Goal: Transaction & Acquisition: Purchase product/service

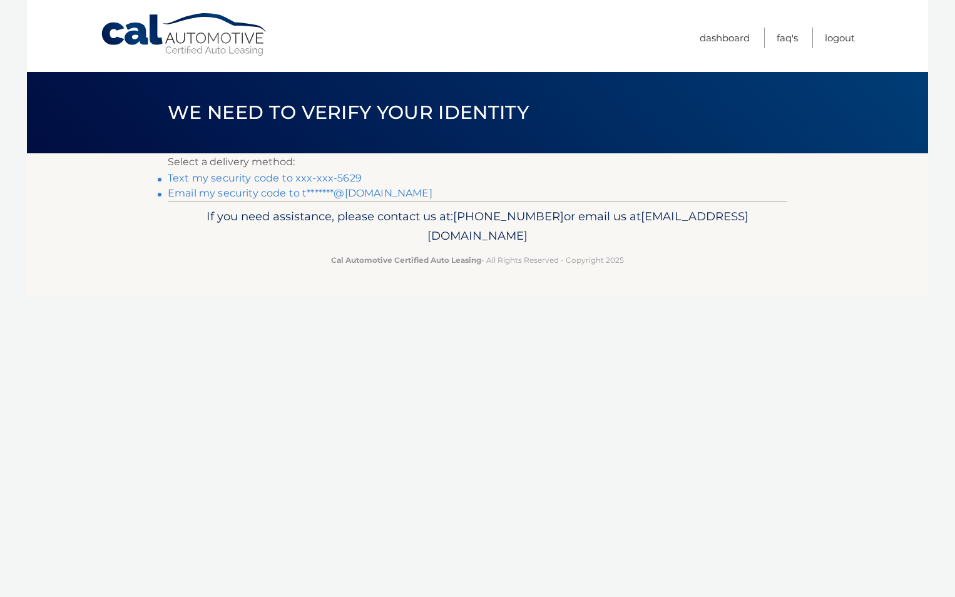
click at [255, 176] on link "Text my security code to xxx-xxx-5629" at bounding box center [265, 178] width 194 height 12
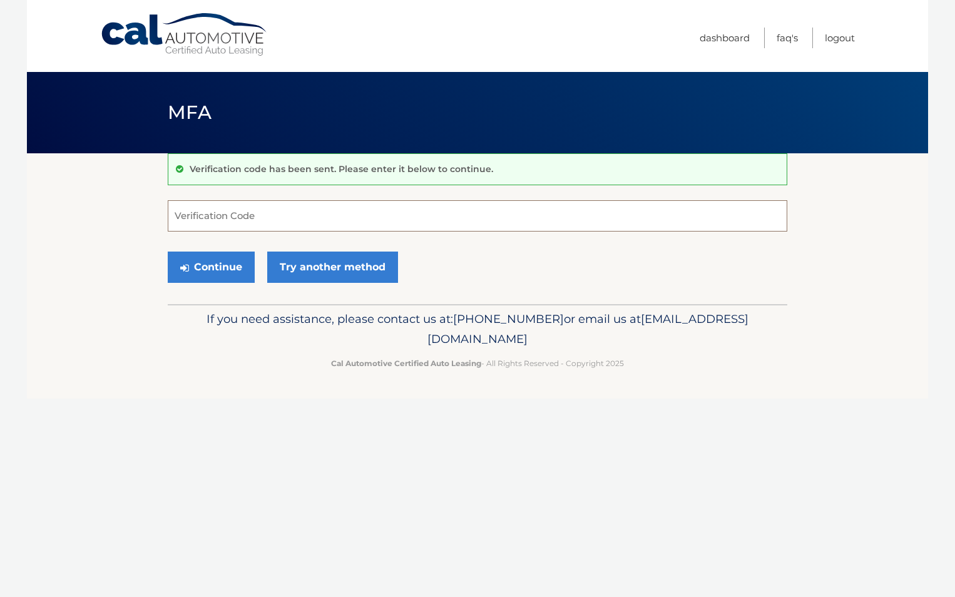
drag, startPoint x: 288, startPoint y: 220, endPoint x: 272, endPoint y: 223, distance: 15.8
click at [286, 220] on input "Verification Code" at bounding box center [477, 215] width 619 height 31
type input "935927"
click at [219, 264] on button "Continue" at bounding box center [211, 267] width 87 height 31
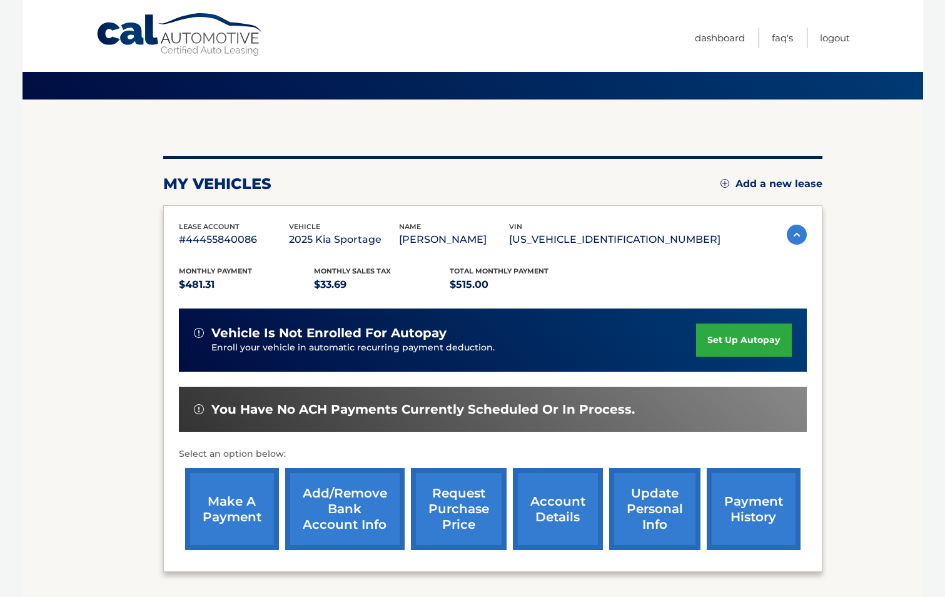
scroll to position [71, 0]
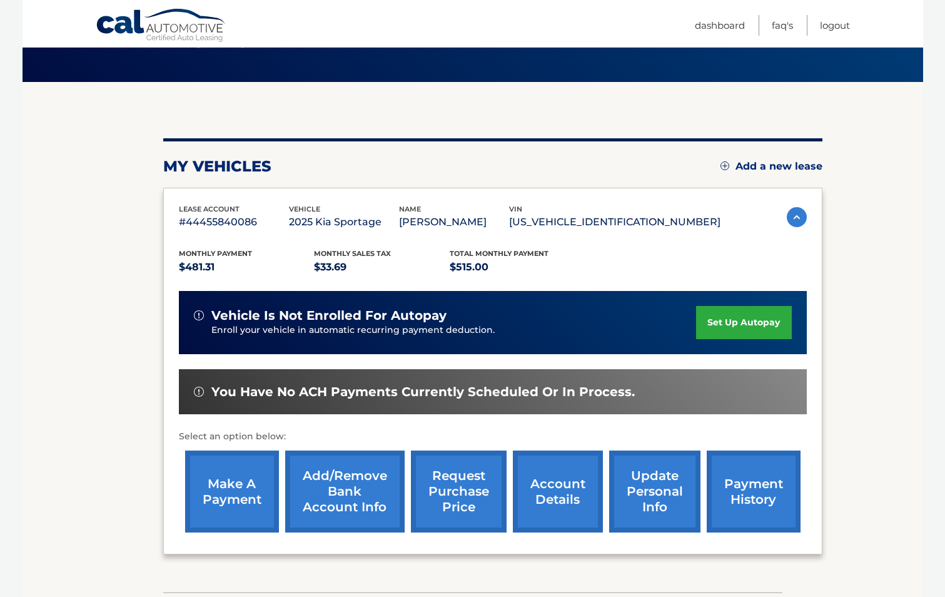
click at [227, 477] on link "make a payment" at bounding box center [232, 492] width 94 height 82
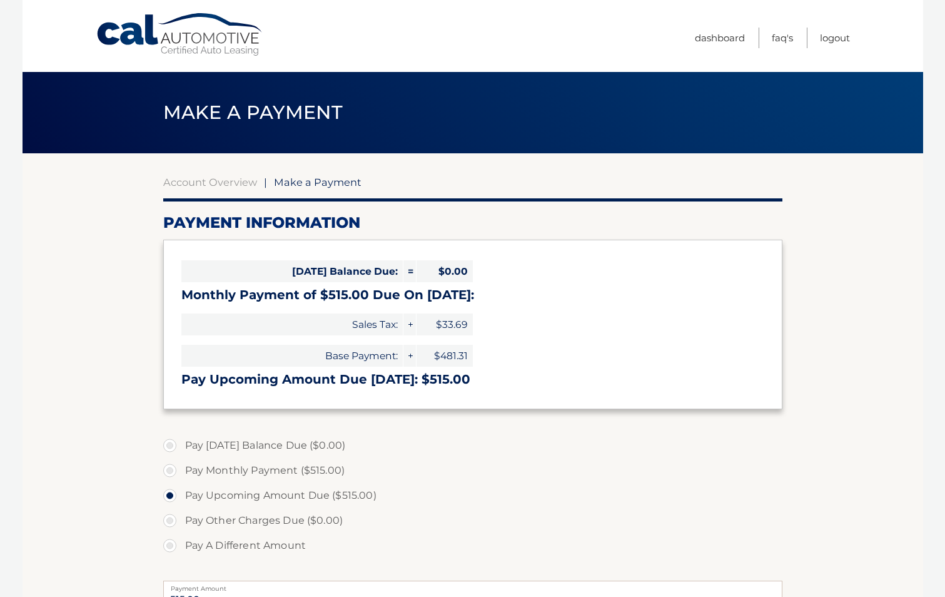
select select "MzlkMjZkMmYtYzIxNC00ZjEyLTk0ODktODc5M2E2OThhYTI1"
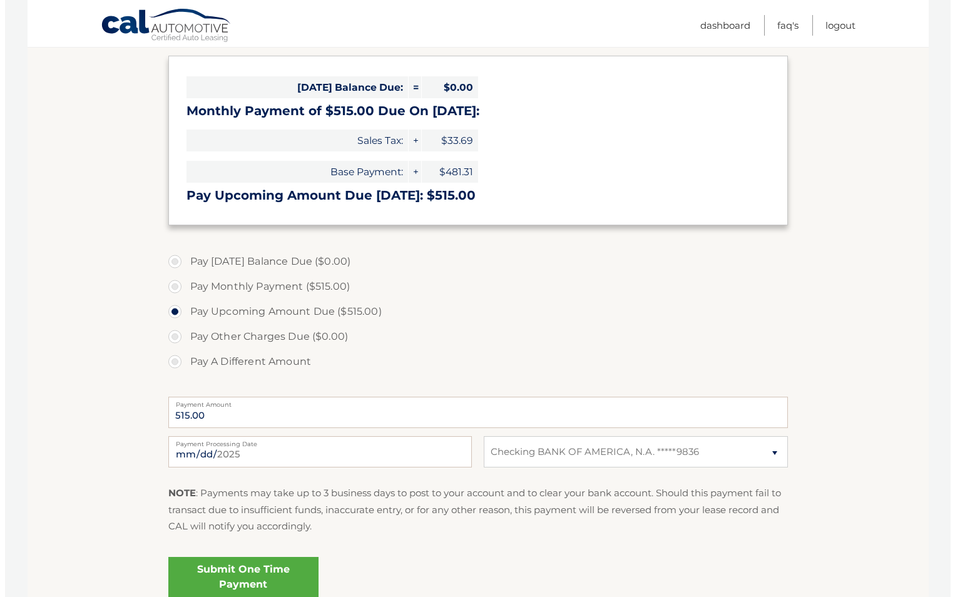
scroll to position [183, 0]
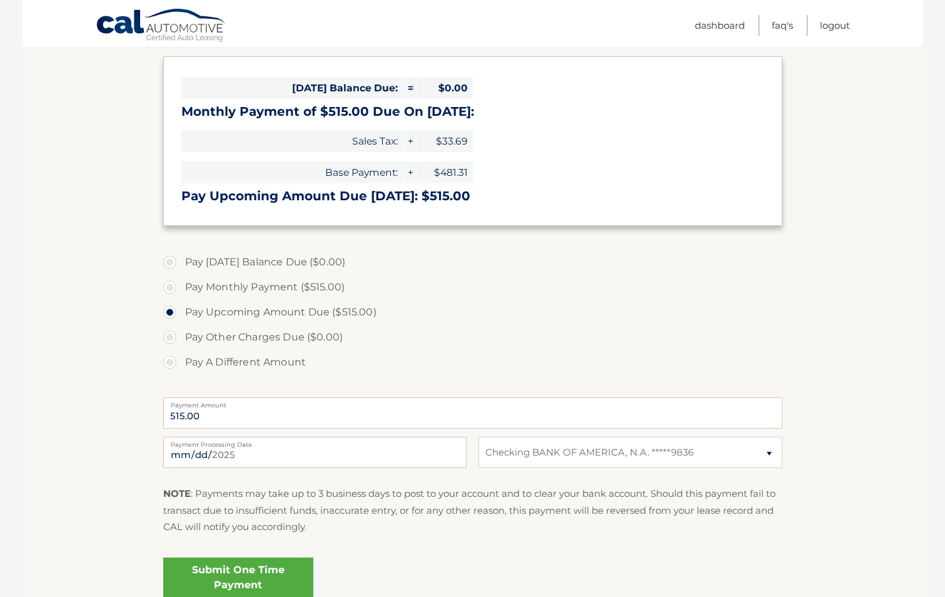
click at [243, 575] on link "Submit One Time Payment" at bounding box center [238, 578] width 150 height 40
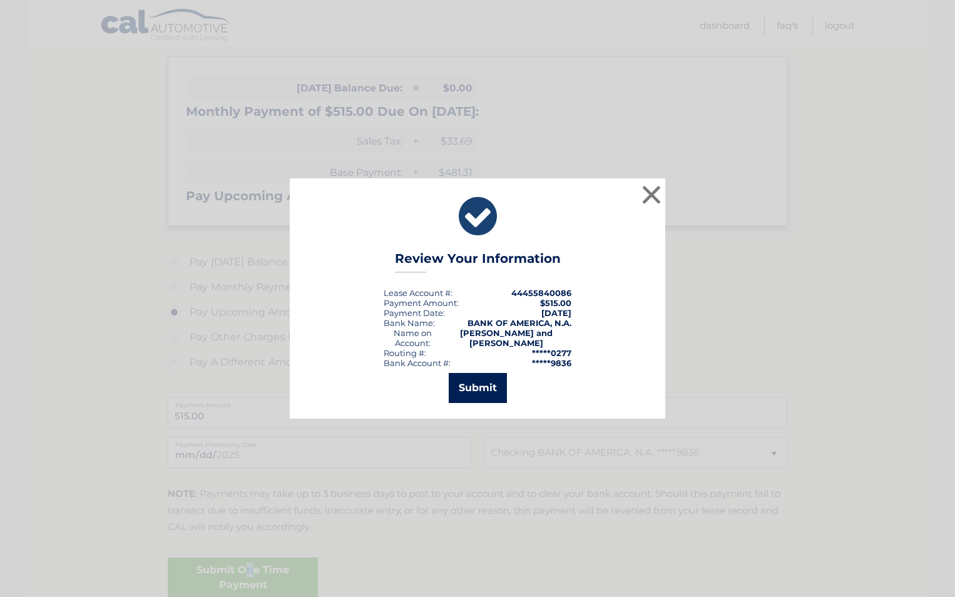
click at [467, 380] on button "Submit" at bounding box center [478, 388] width 58 height 30
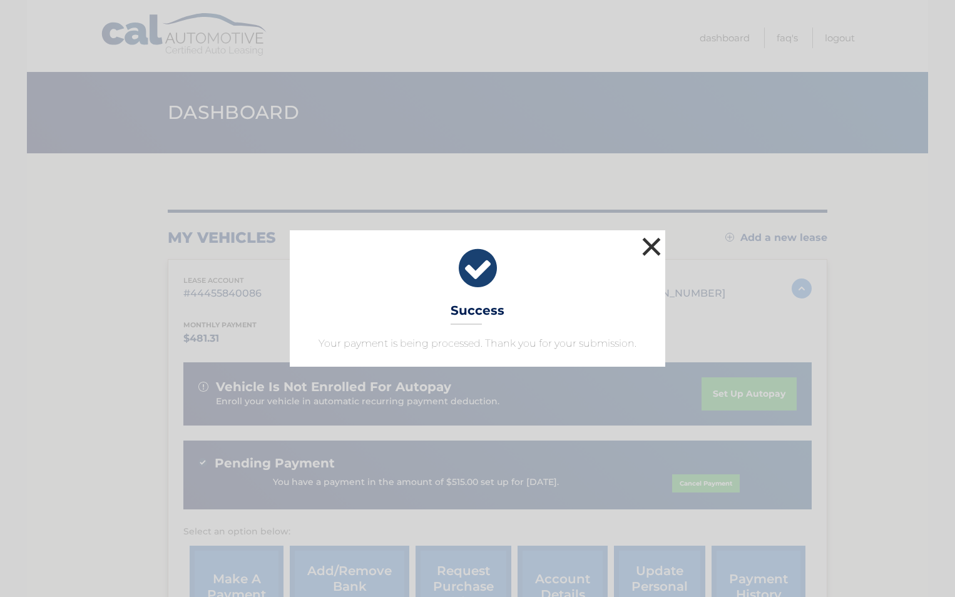
click at [653, 247] on button "×" at bounding box center [651, 246] width 25 height 25
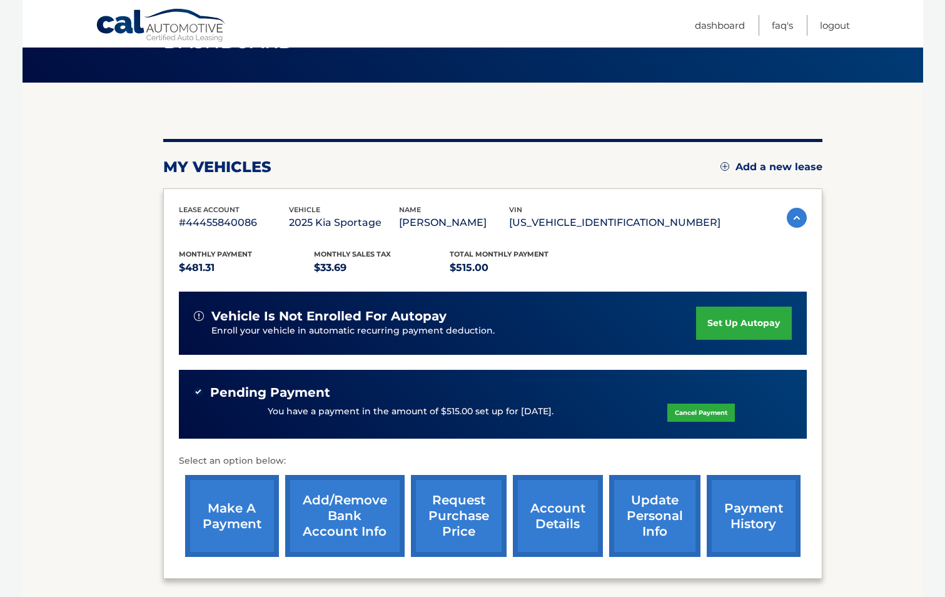
scroll to position [70, 0]
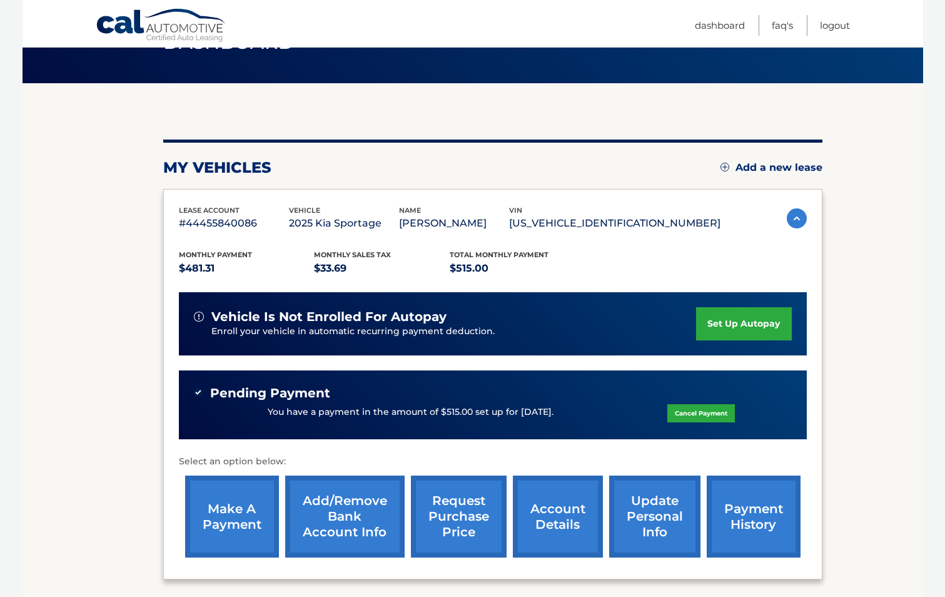
click at [569, 512] on link "account details" at bounding box center [558, 517] width 90 height 82
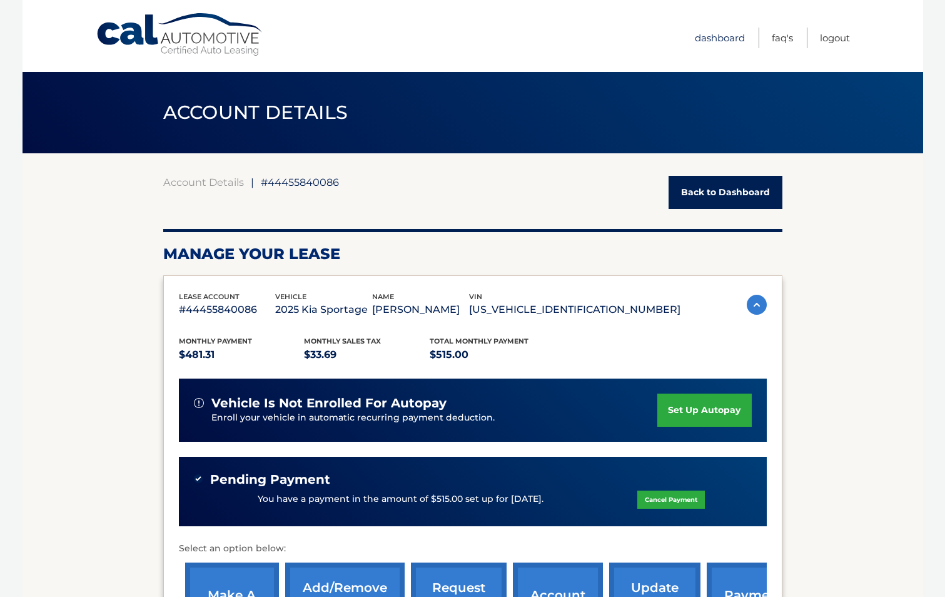
click at [710, 39] on link "Dashboard" at bounding box center [720, 38] width 50 height 21
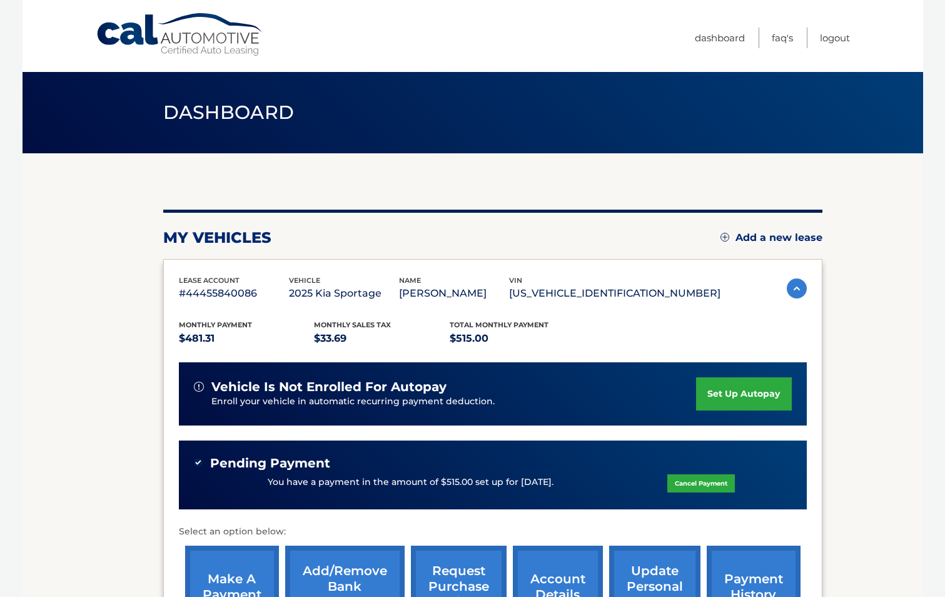
click at [795, 287] on img at bounding box center [797, 288] width 20 height 20
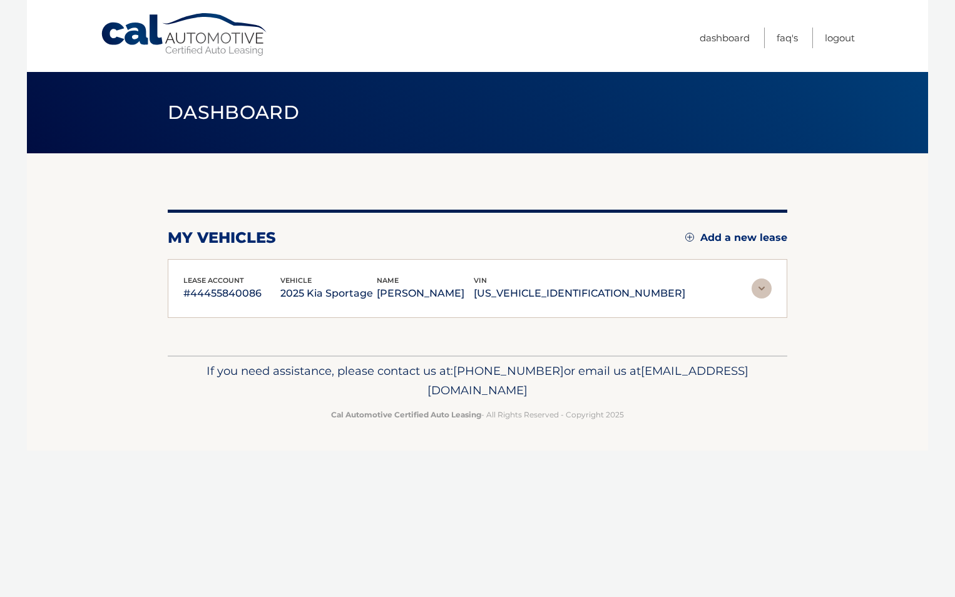
click at [761, 286] on img at bounding box center [761, 288] width 20 height 20
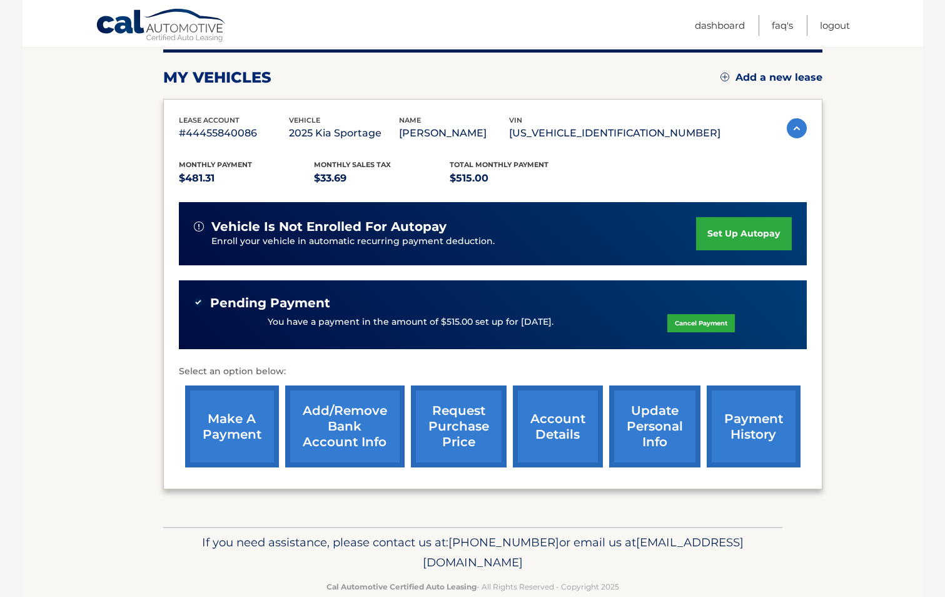
scroll to position [185, 0]
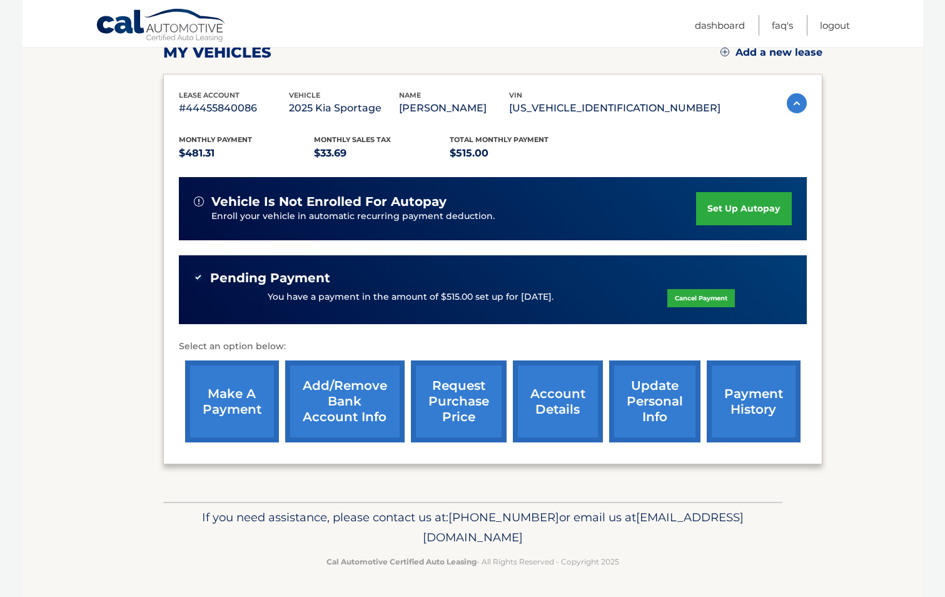
click at [745, 400] on link "payment history" at bounding box center [754, 401] width 94 height 82
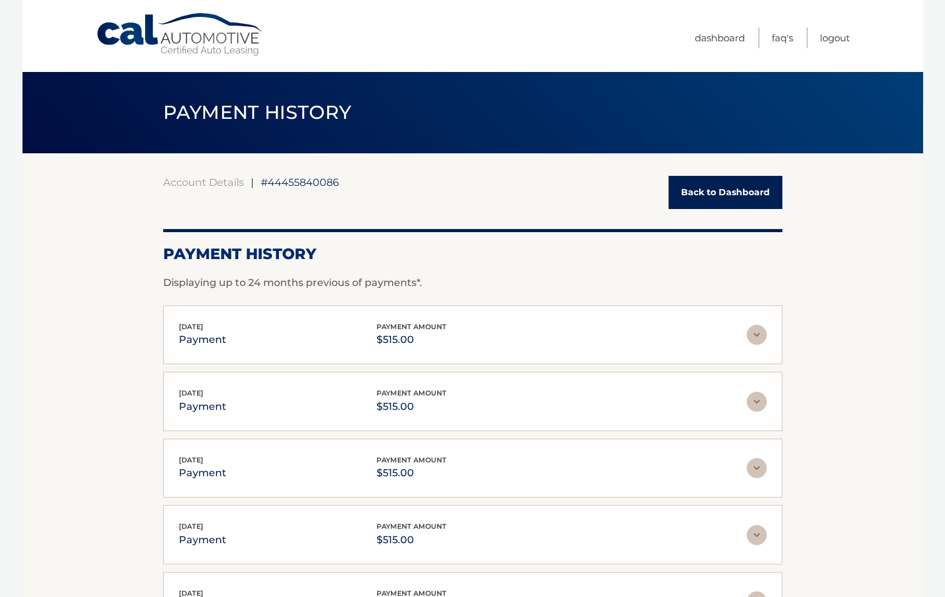
drag, startPoint x: 705, startPoint y: 185, endPoint x: 711, endPoint y: 181, distance: 8.2
click at [705, 185] on link "Back to Dashboard" at bounding box center [726, 192] width 114 height 33
